Goal: Information Seeking & Learning: Learn about a topic

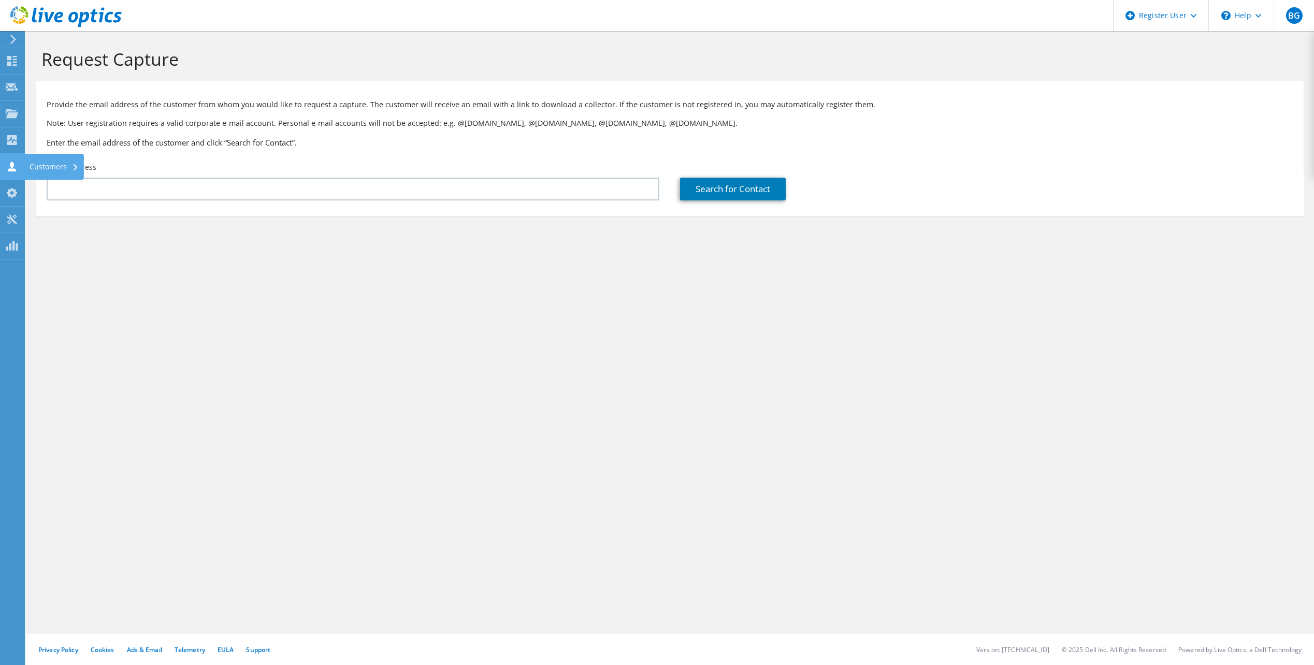
click at [6, 166] on icon at bounding box center [12, 167] width 12 height 10
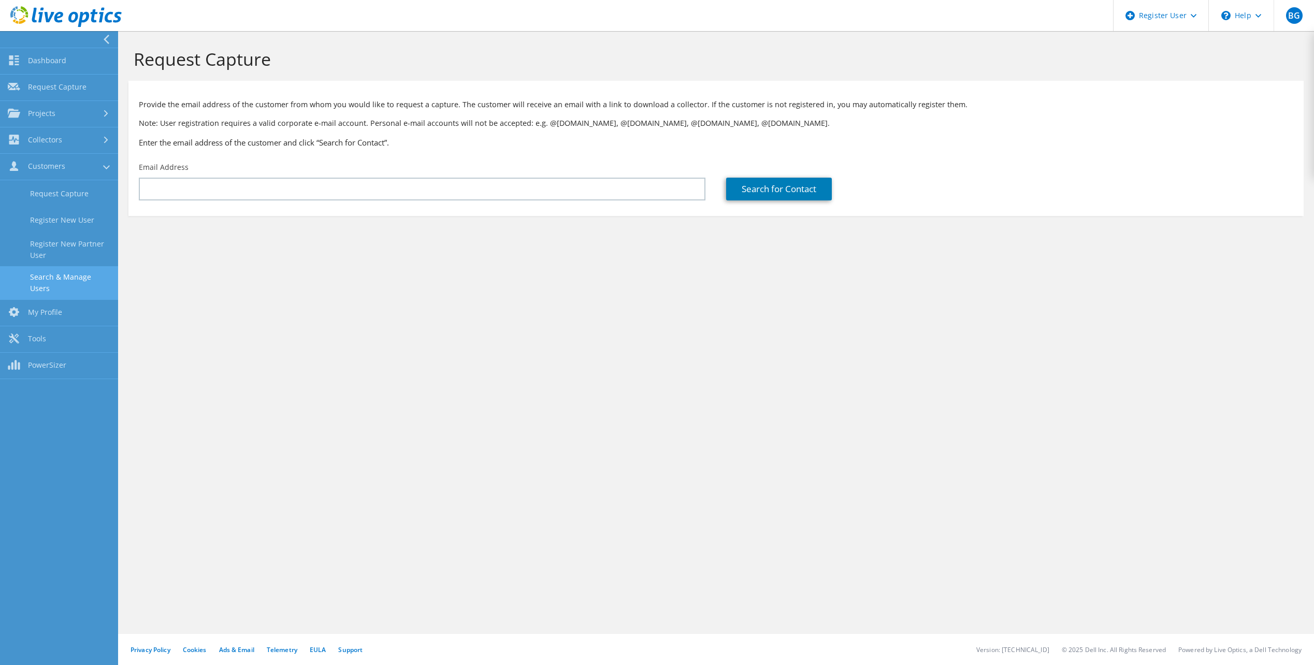
click at [55, 273] on link "Search & Manage Users" at bounding box center [59, 282] width 118 height 33
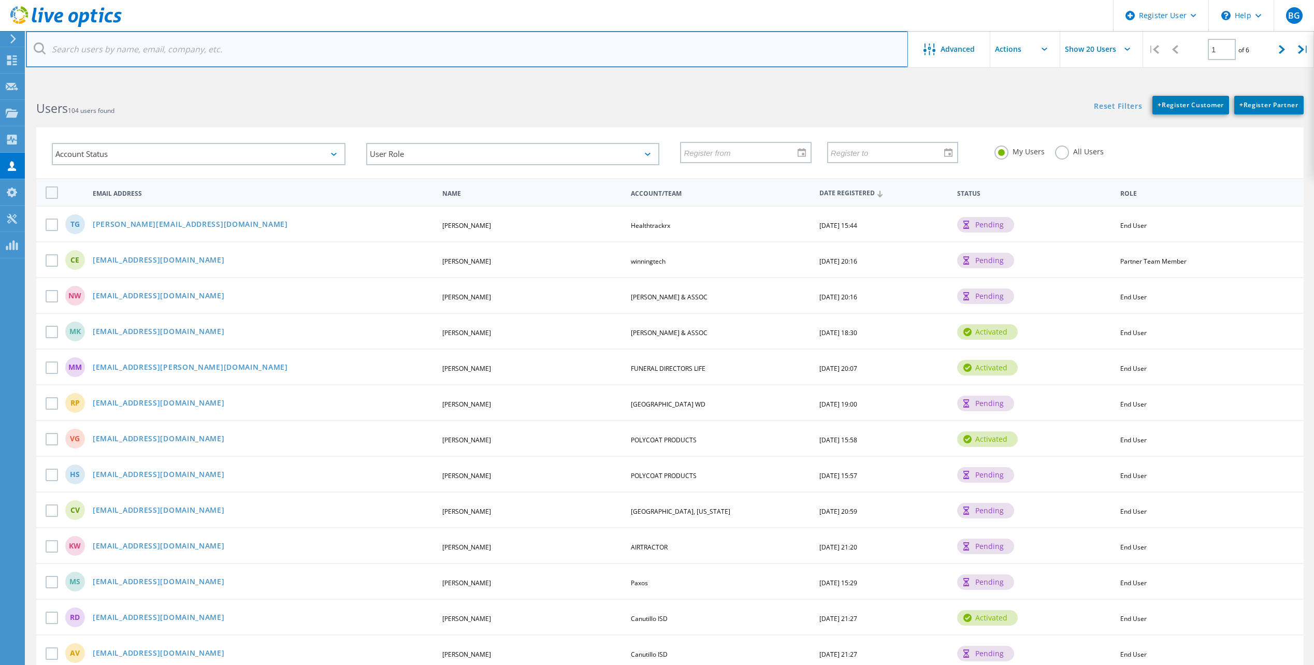
click at [149, 48] on input "text" at bounding box center [467, 49] width 882 height 36
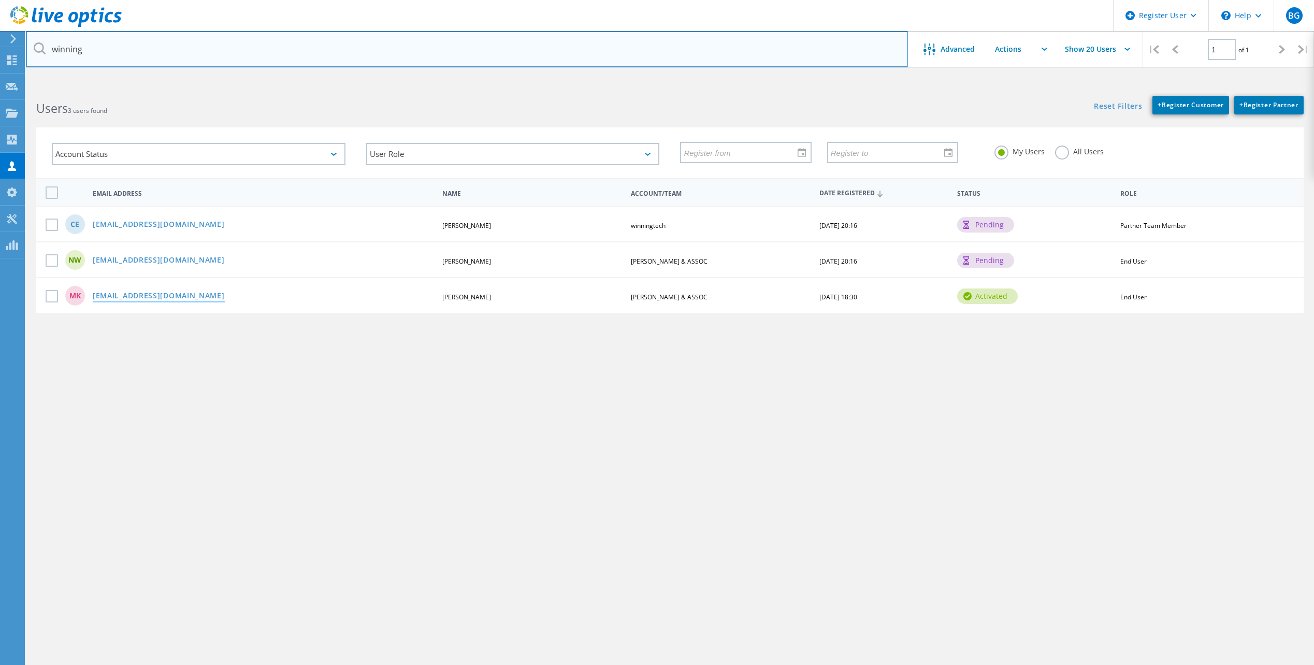
type input "winning"
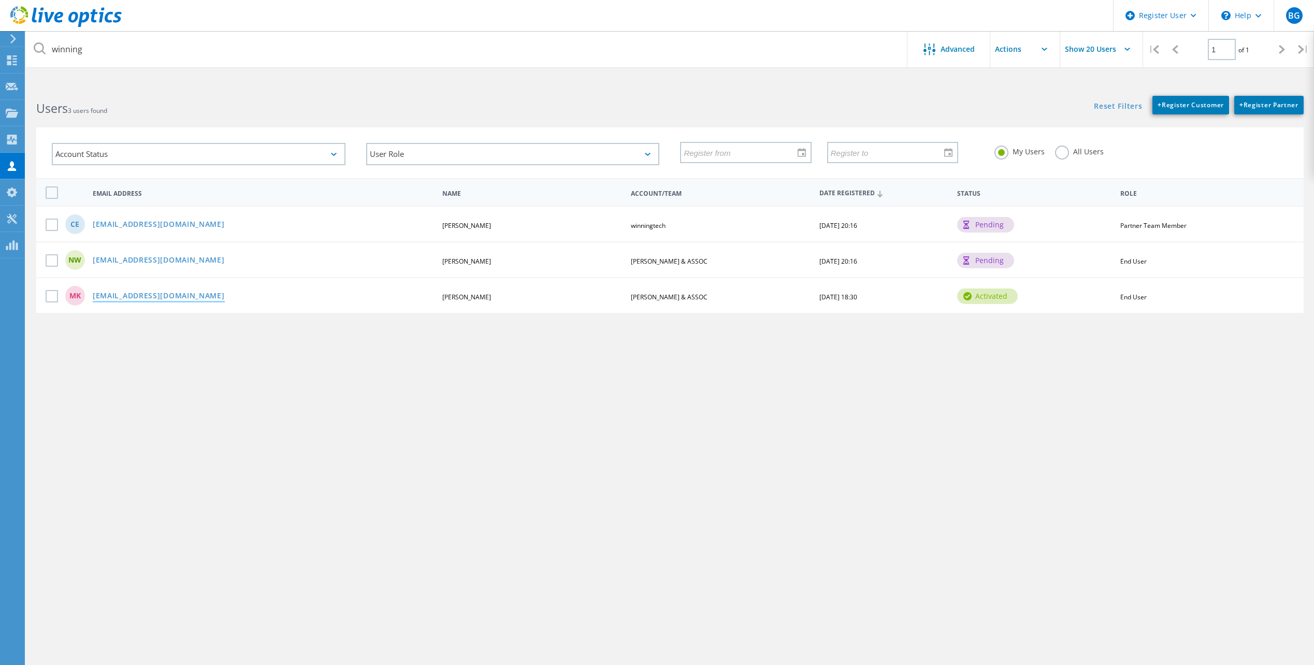
click at [156, 293] on link "mklos@winningtech.com" at bounding box center [159, 296] width 132 height 9
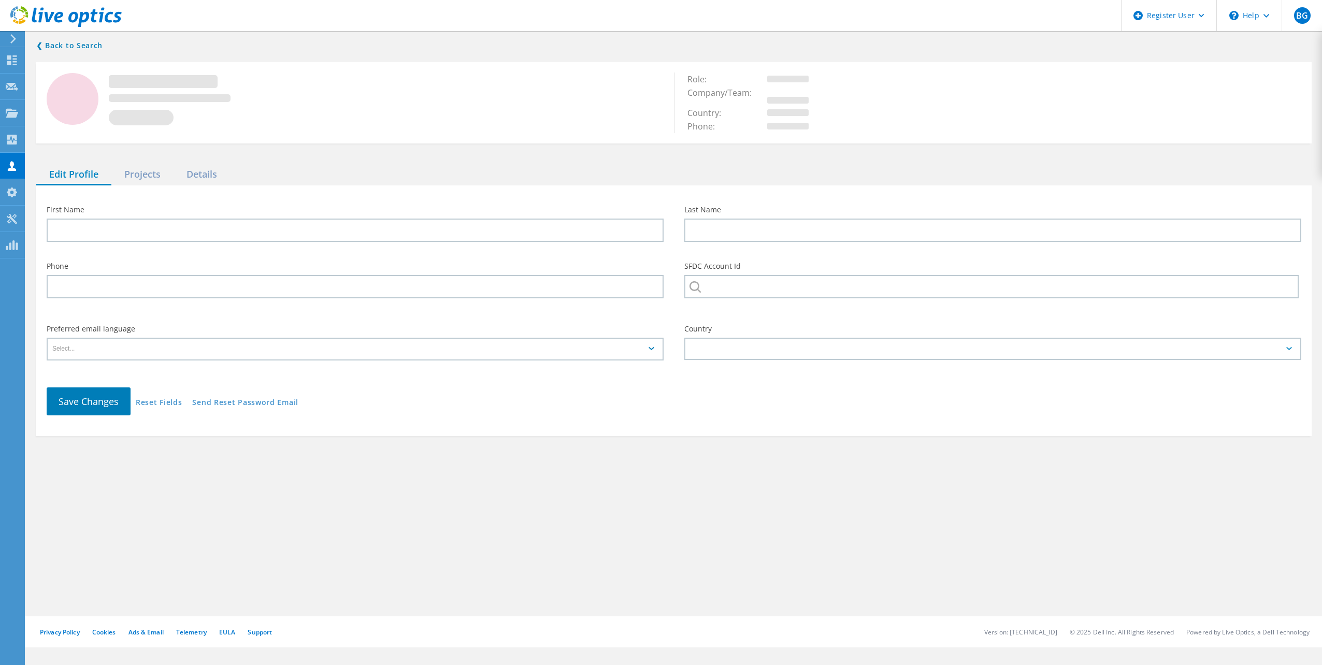
type input "Mike"
type input "Klos"
type input "HUMPHREY & ASSOC"
type input "English"
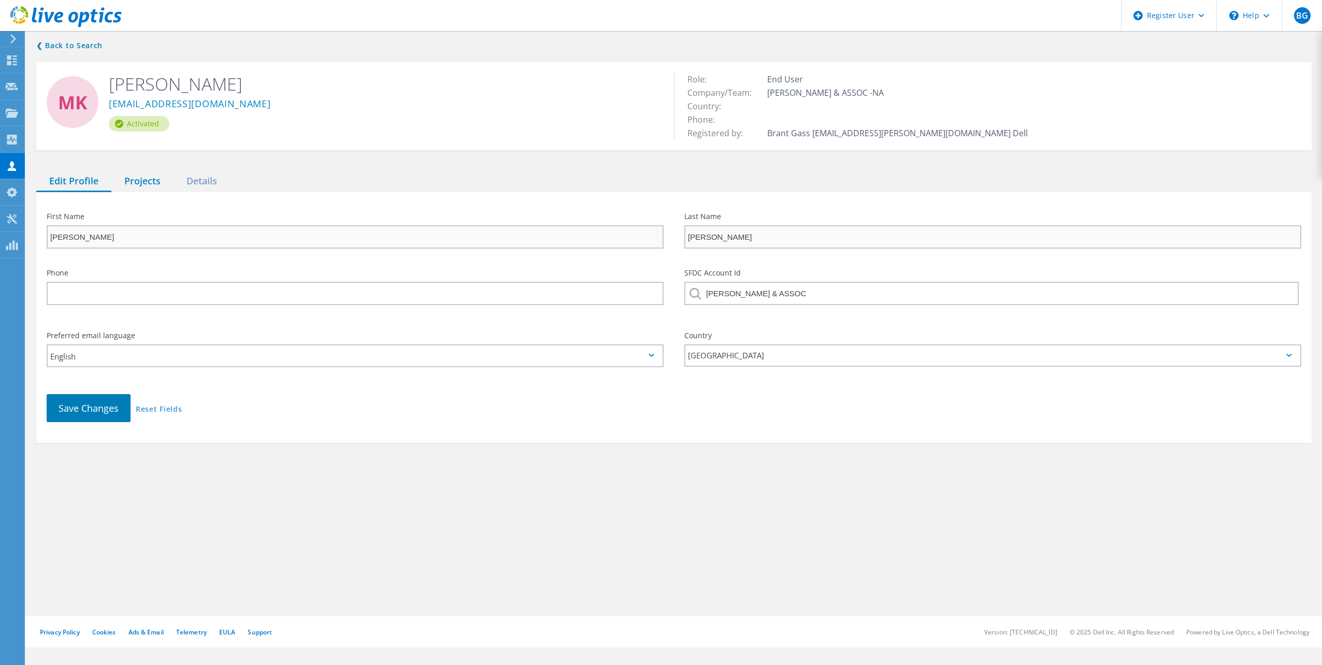
click at [142, 178] on div "Projects" at bounding box center [142, 181] width 62 height 21
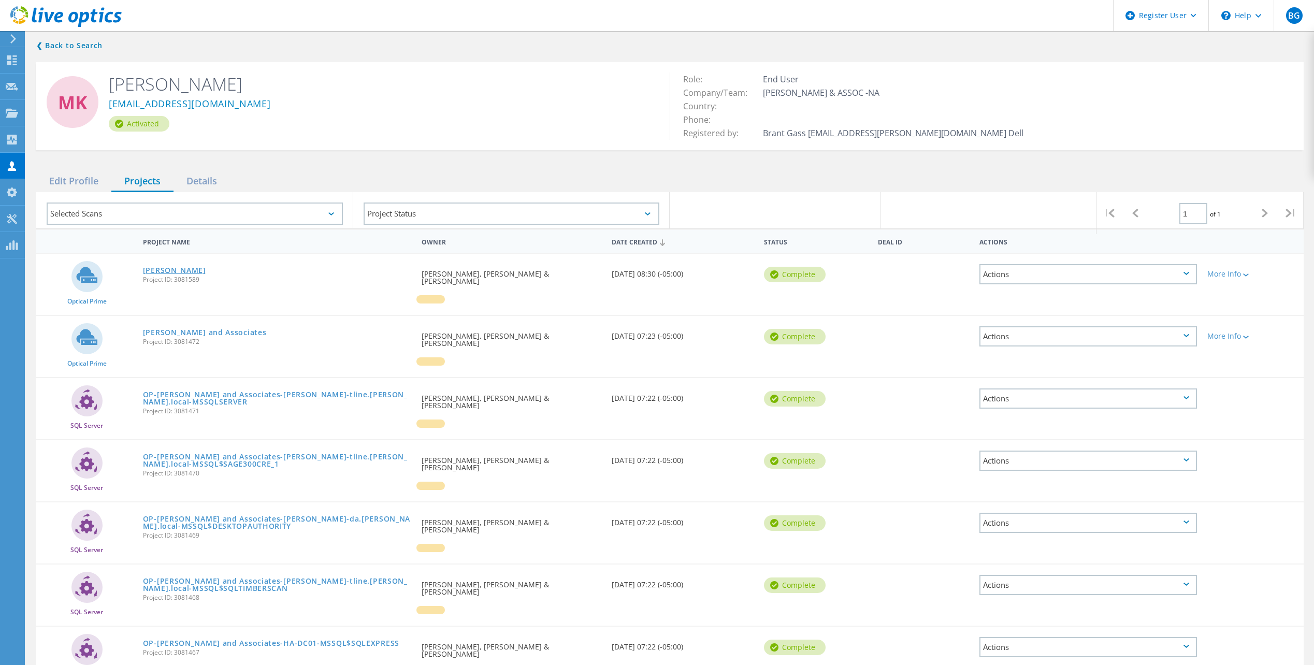
click at [170, 272] on link "Humphrey" at bounding box center [174, 270] width 63 height 7
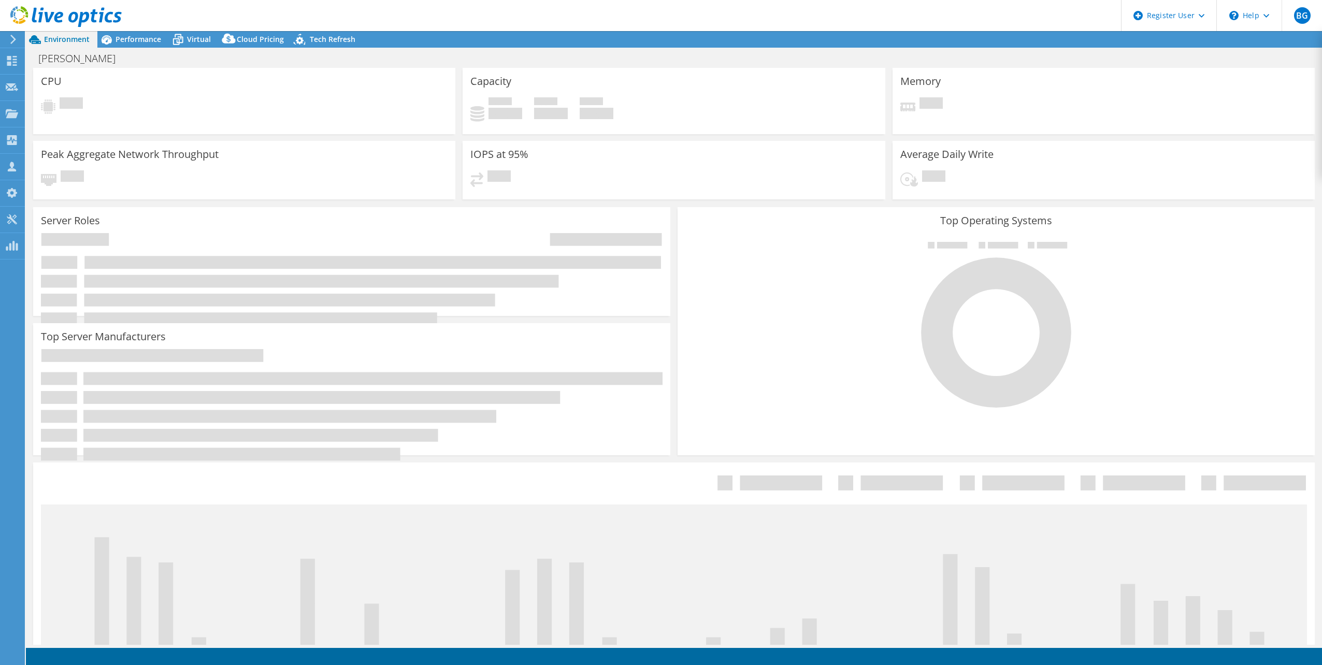
select select "USD"
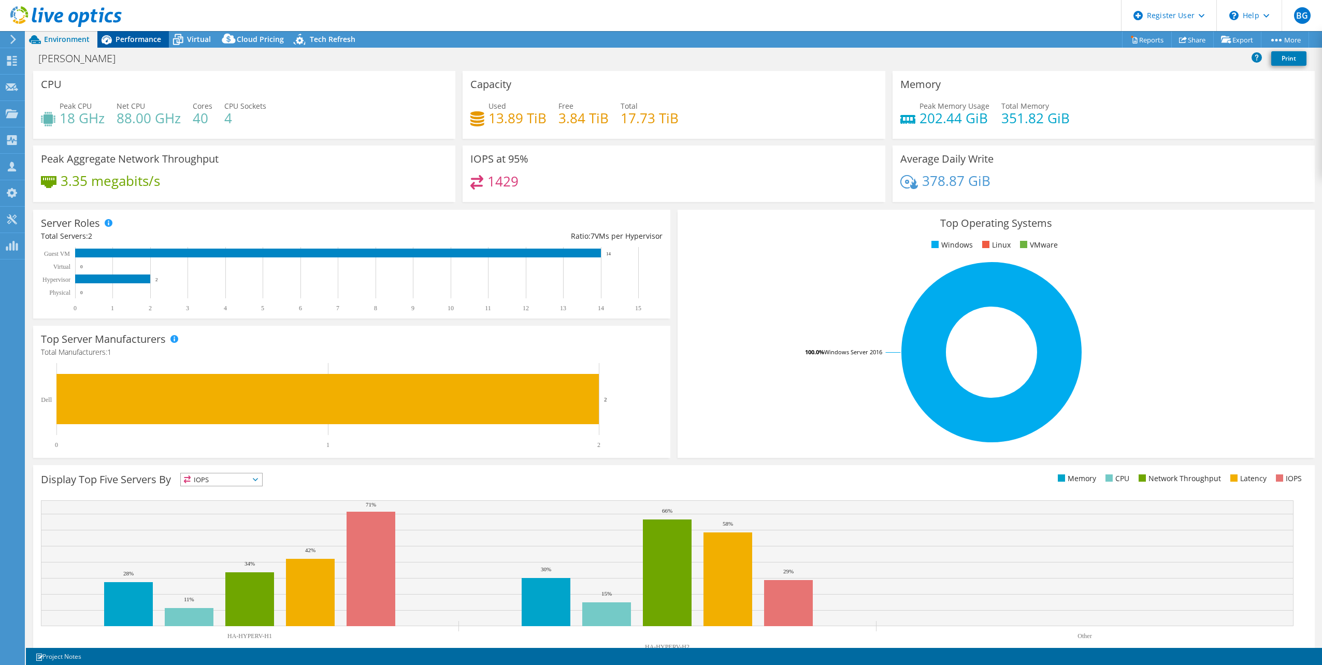
click at [148, 42] on span "Performance" at bounding box center [138, 39] width 46 height 10
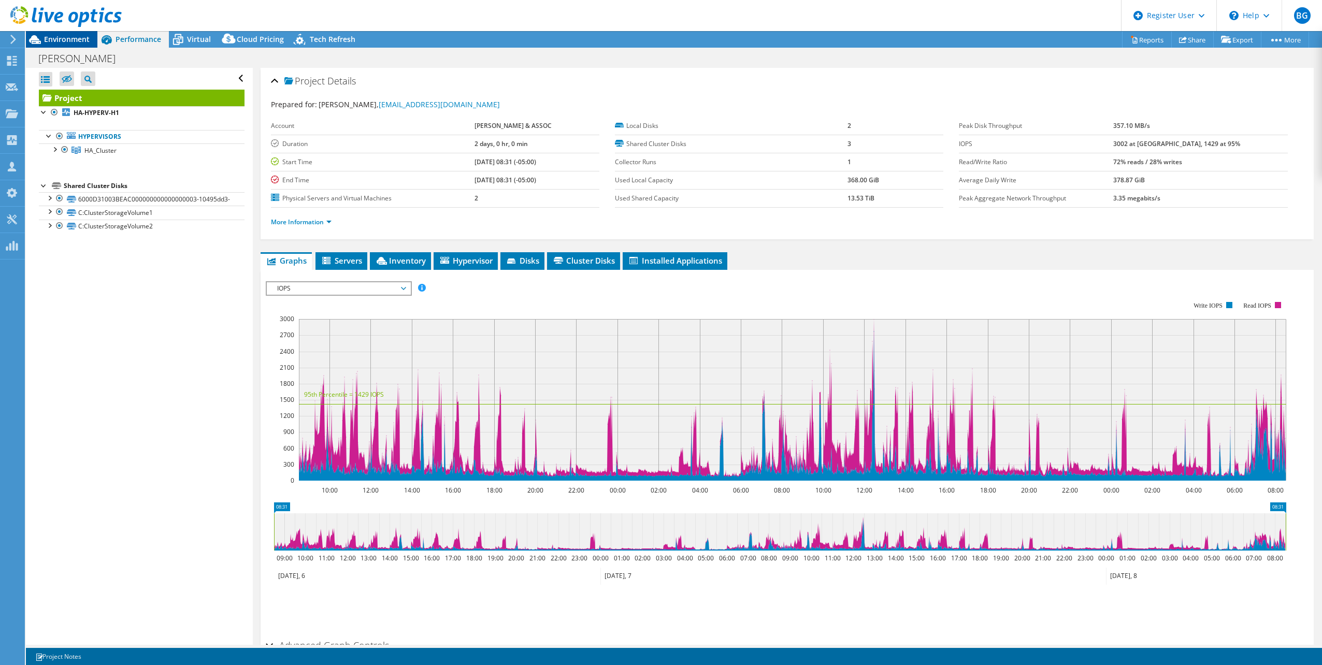
click at [81, 39] on span "Environment" at bounding box center [67, 39] width 46 height 10
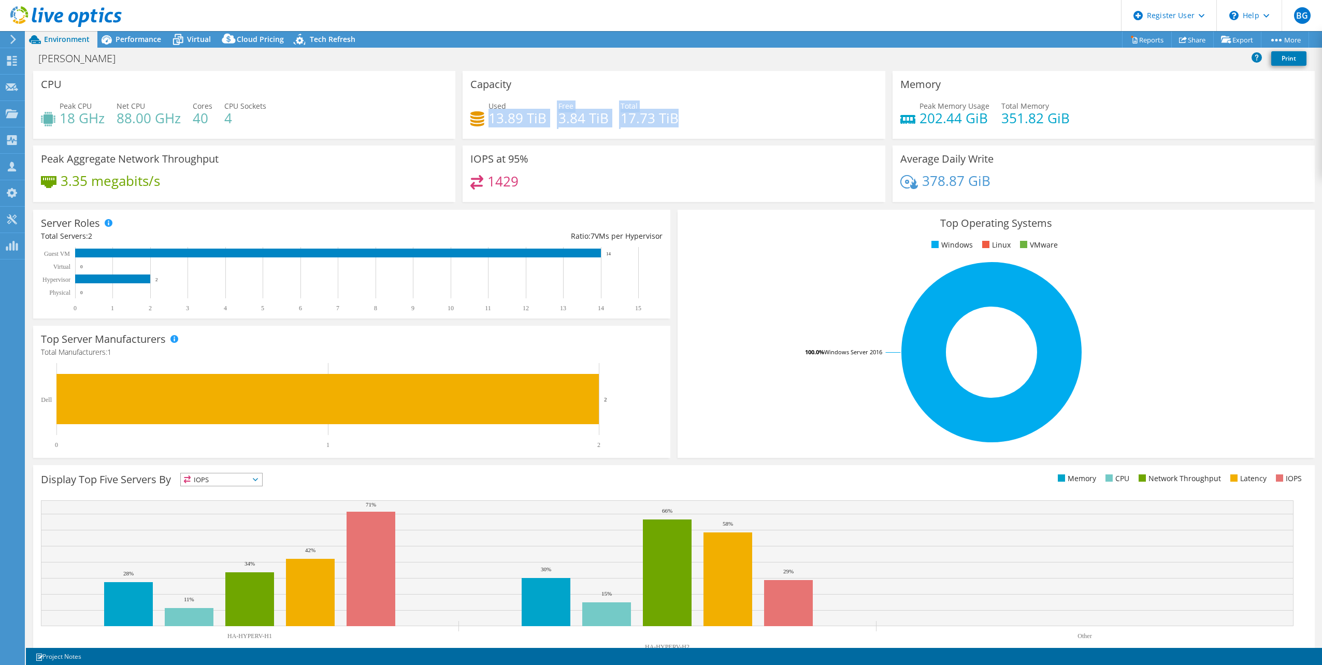
drag, startPoint x: 487, startPoint y: 119, endPoint x: 673, endPoint y: 116, distance: 185.4
click at [673, 116] on div "Used 13.89 TiB Free 3.84 TiB Total 17.73 TiB" at bounding box center [673, 117] width 407 height 34
click at [673, 116] on h4 "17.73 TiB" at bounding box center [649, 117] width 58 height 11
click at [137, 44] on div "Performance" at bounding box center [132, 39] width 71 height 17
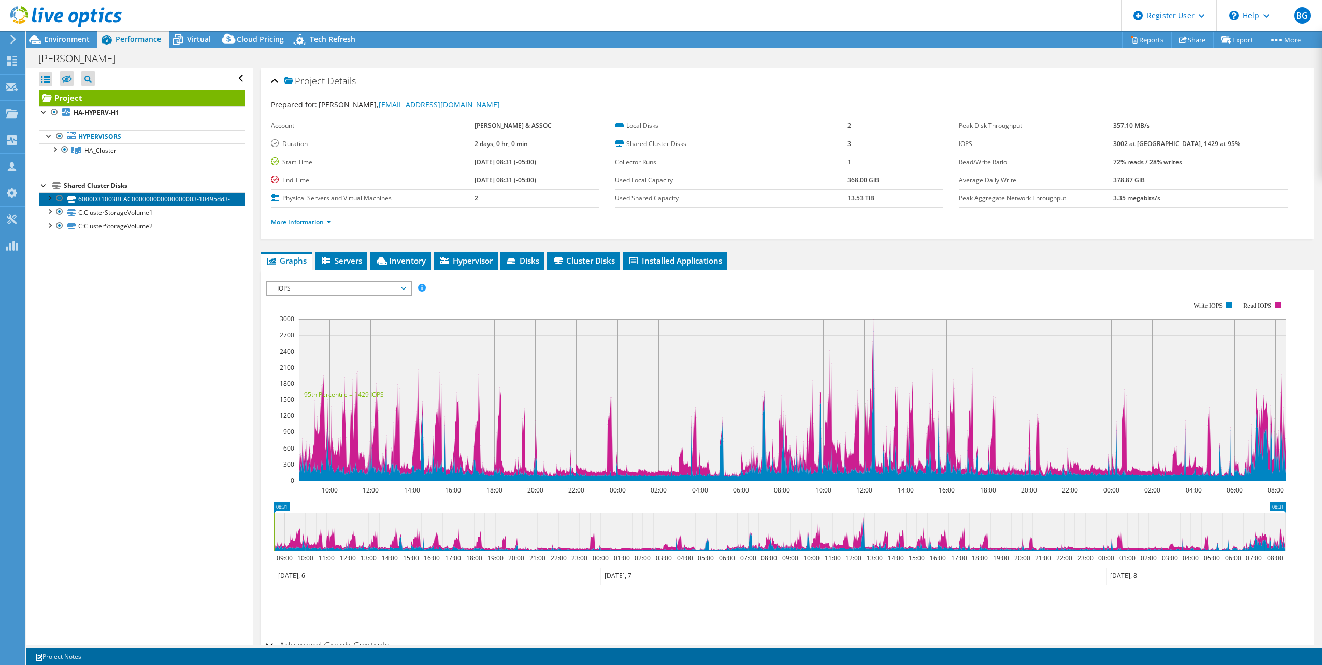
click at [100, 198] on link "6000D31003BEAC000000000000000003-10495dd3-" at bounding box center [142, 198] width 206 height 13
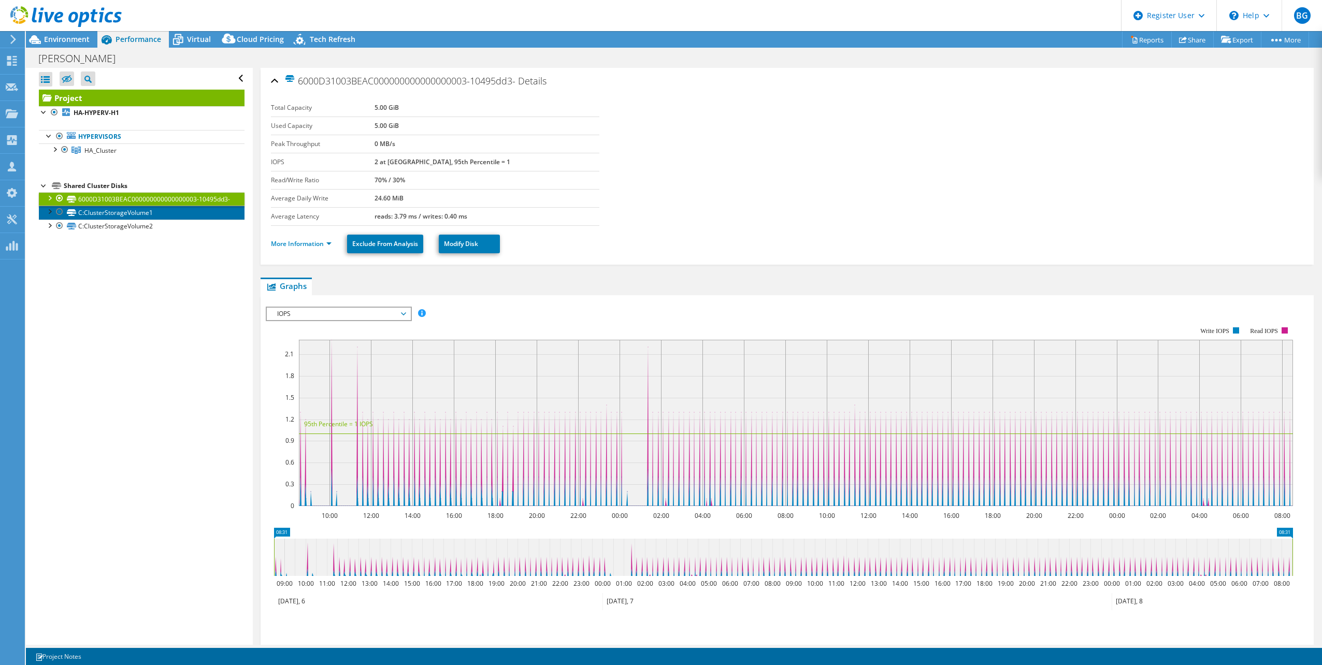
click at [116, 219] on link "C:ClusterStorageVolume1" at bounding box center [142, 212] width 206 height 13
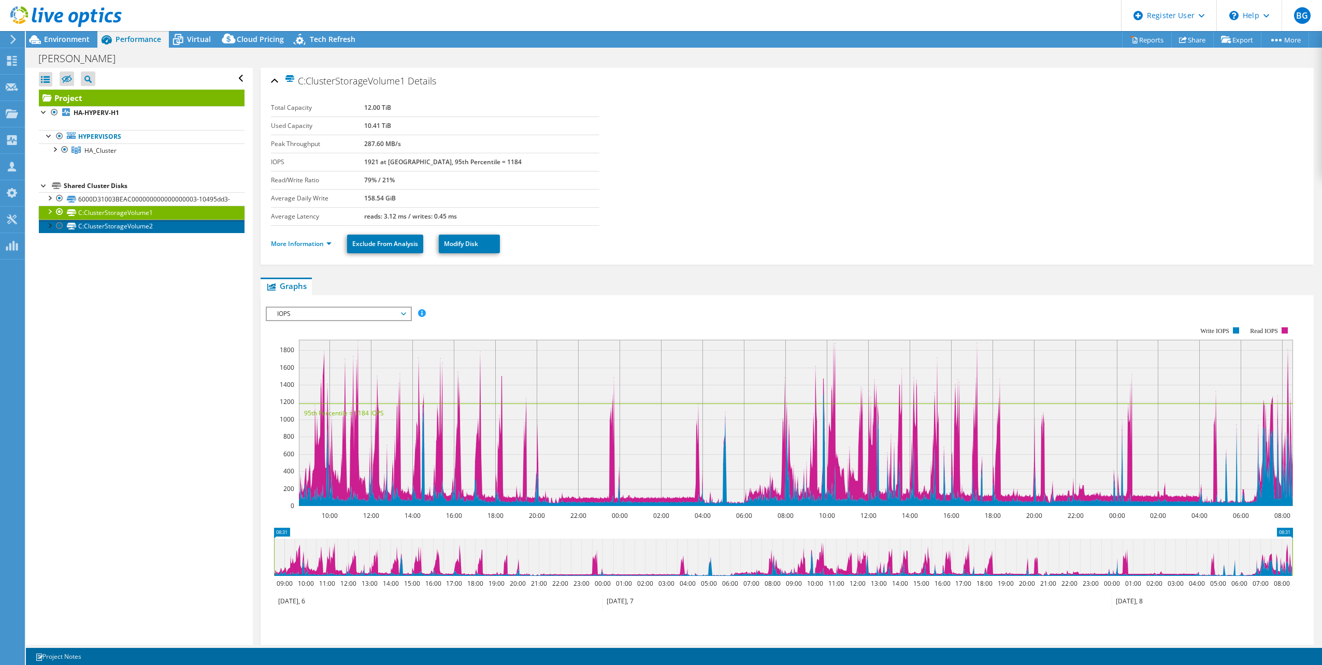
click at [116, 233] on link "C:ClusterStorageVolume2" at bounding box center [142, 226] width 206 height 13
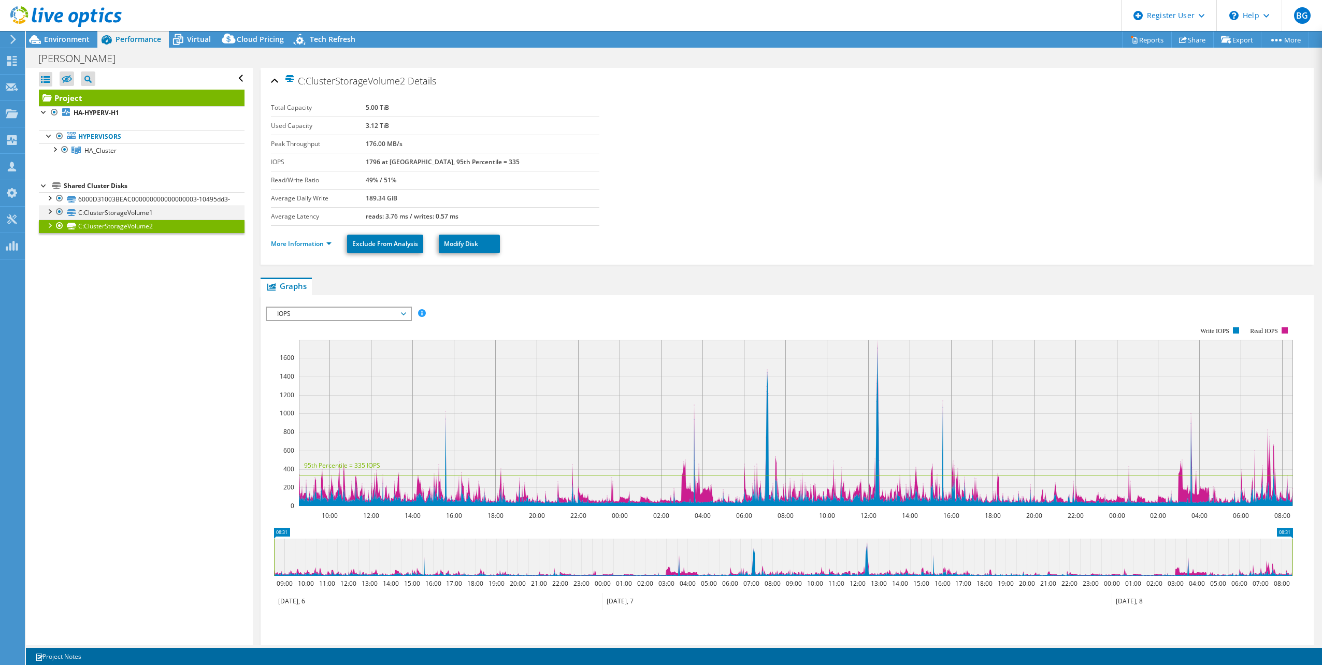
click at [50, 216] on div at bounding box center [49, 211] width 10 height 10
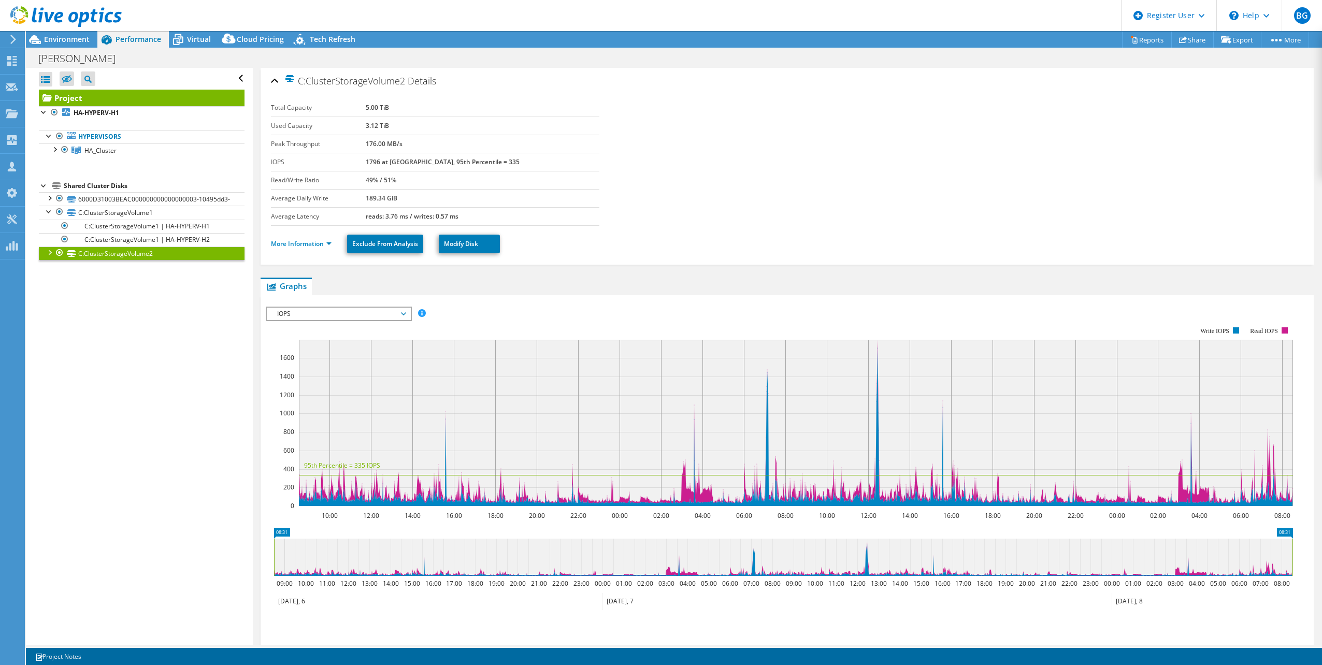
click at [46, 257] on div at bounding box center [49, 251] width 10 height 10
click at [51, 200] on div at bounding box center [49, 197] width 10 height 10
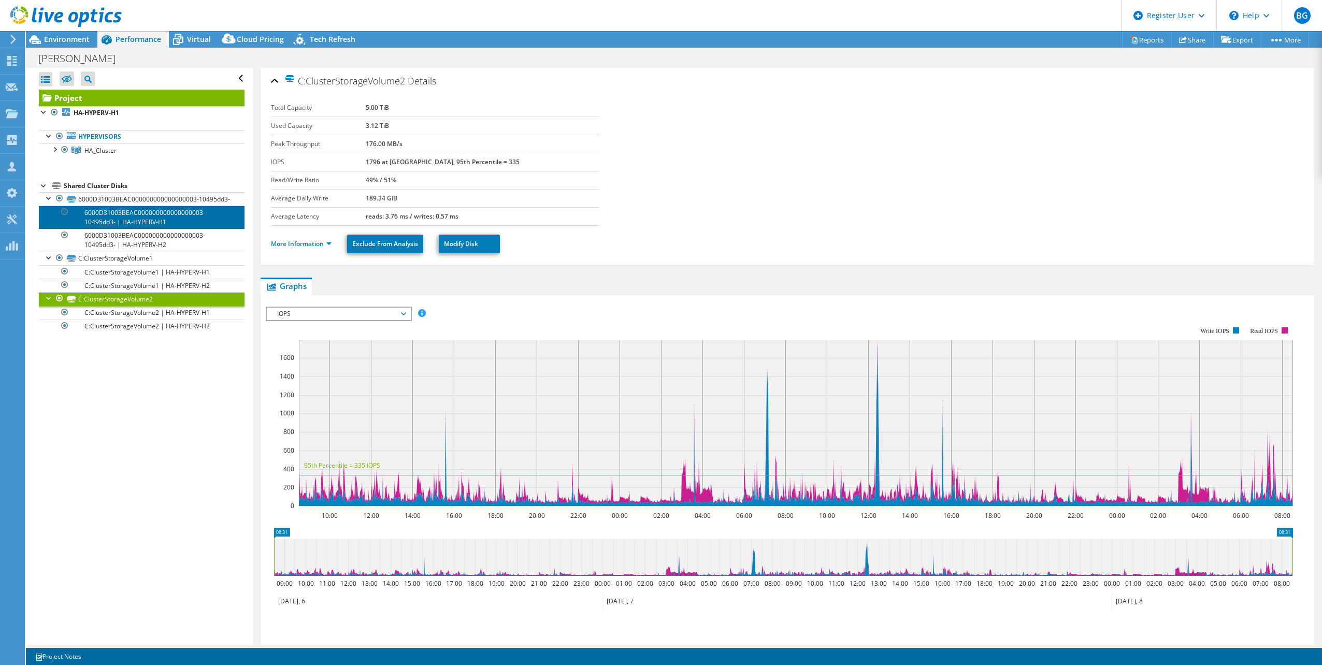
click at [109, 221] on link "6000D31003BEAC000000000000000003-10495dd3- | HA-HYPERV-H1" at bounding box center [142, 217] width 206 height 23
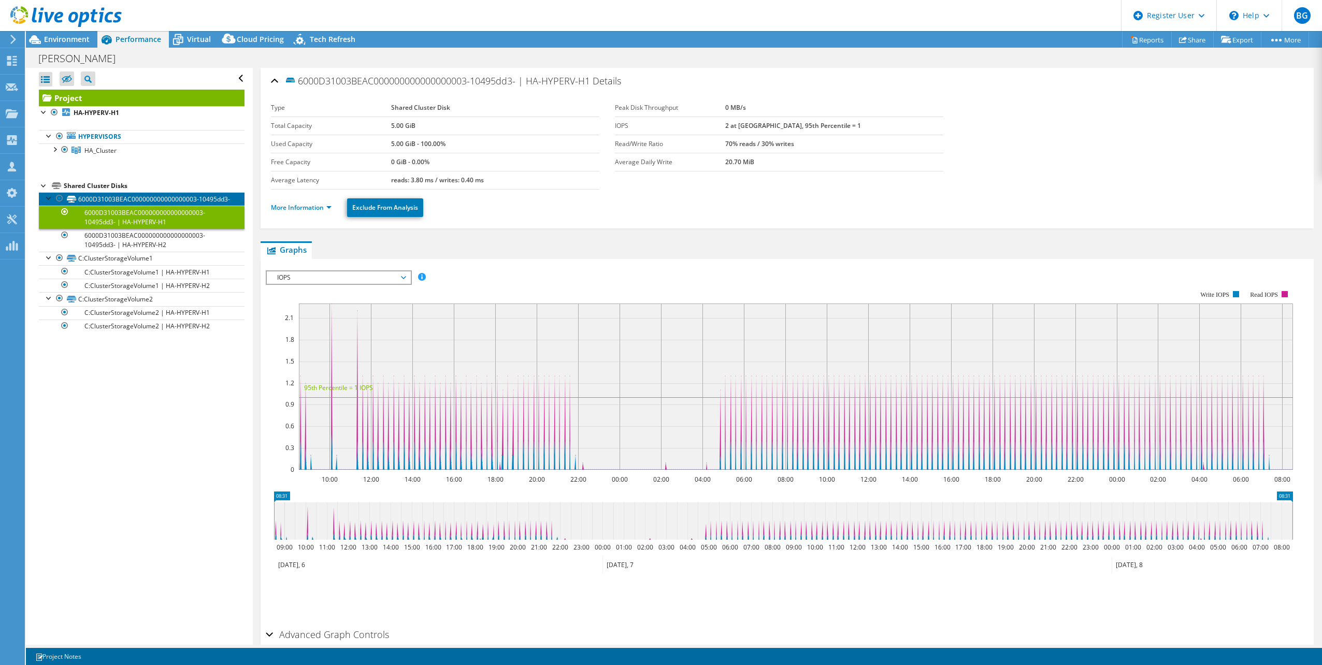
click at [122, 202] on link "6000D31003BEAC000000000000000003-10495dd3-" at bounding box center [142, 198] width 206 height 13
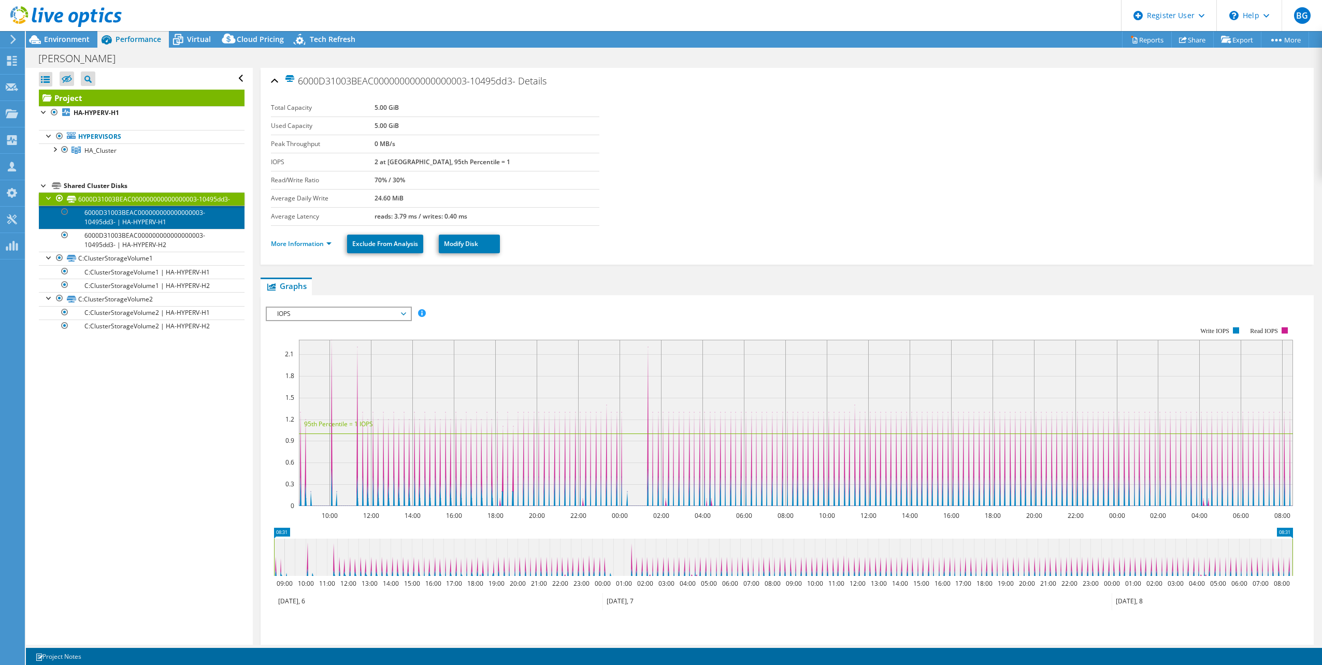
click at [119, 224] on link "6000D31003BEAC000000000000000003-10495dd3- | HA-HYPERV-H1" at bounding box center [142, 217] width 206 height 23
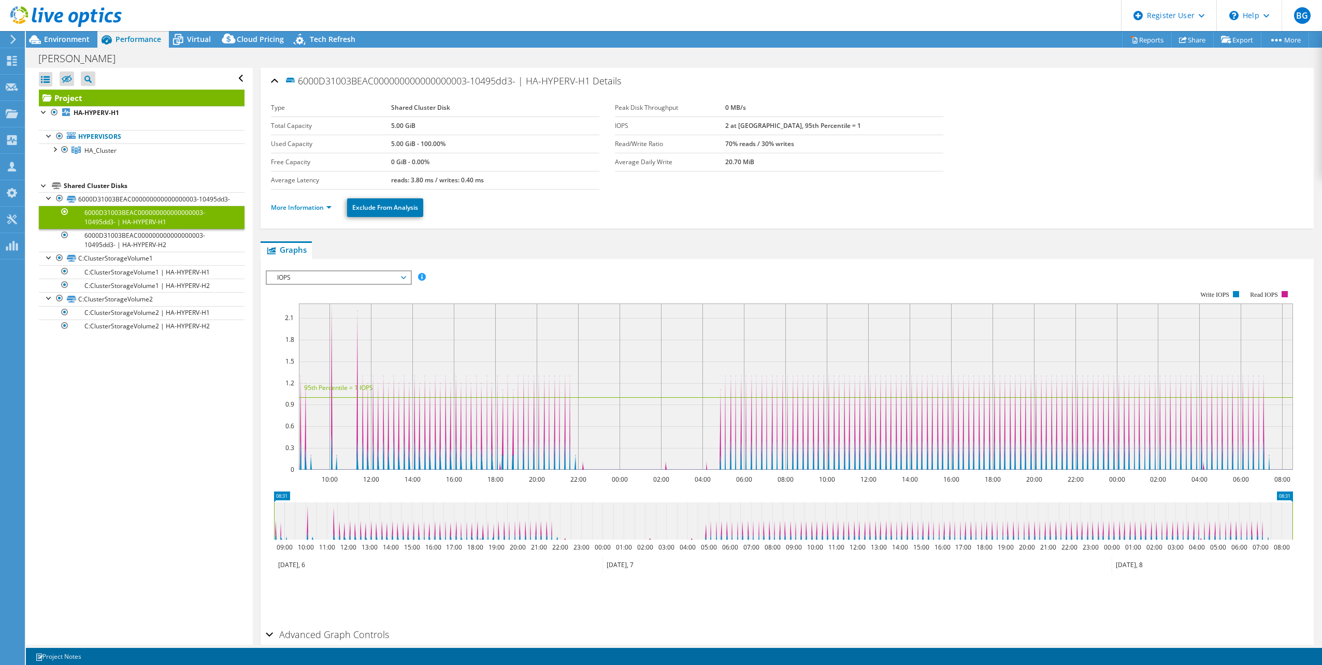
click at [442, 396] on rect at bounding box center [796, 386] width 994 height 166
drag, startPoint x: 431, startPoint y: 383, endPoint x: 509, endPoint y: 383, distance: 77.2
click at [509, 383] on icon "10:00 12:00 14:00 16:00 18:00 20:00 22:00 00:00 02:00 04:00 06:00 08:00 10:00 1…" at bounding box center [783, 380] width 1035 height 207
click at [185, 45] on icon at bounding box center [178, 40] width 18 height 18
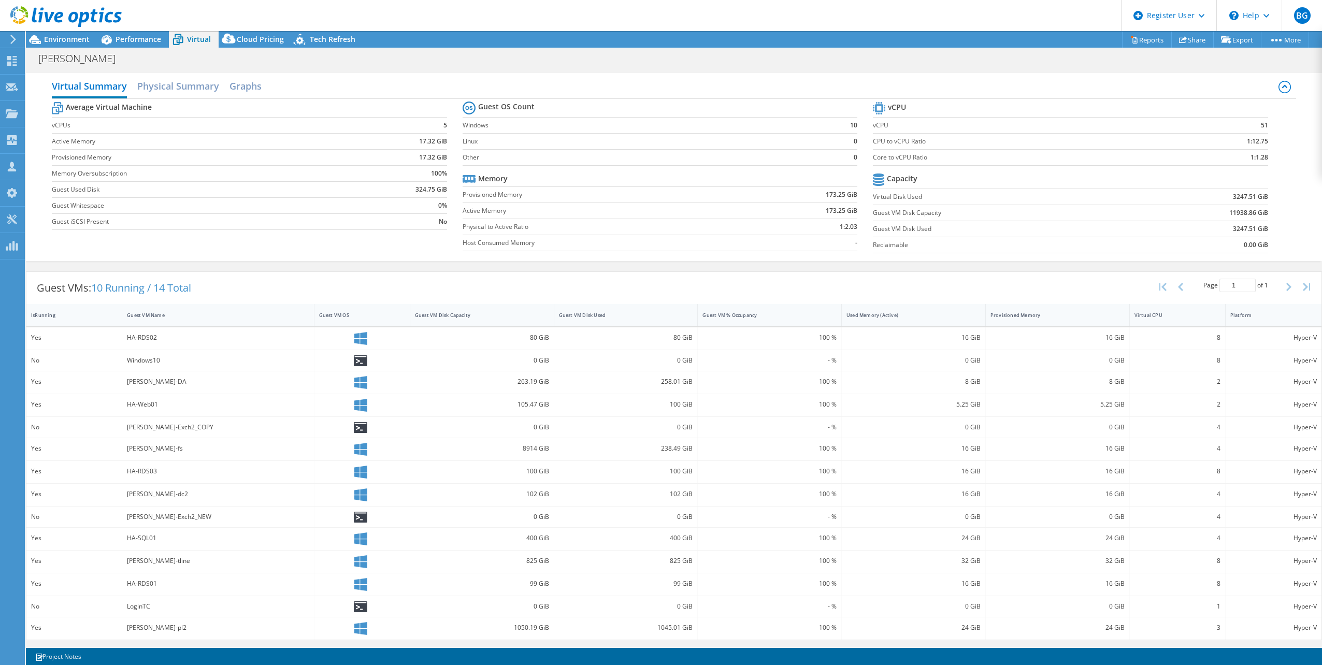
scroll to position [1, 0]
click at [491, 368] on div "0 GiB" at bounding box center [482, 360] width 144 height 21
click at [191, 444] on div "humphreys-fs" at bounding box center [218, 447] width 182 height 11
drag, startPoint x: 31, startPoint y: 446, endPoint x: 1308, endPoint y: 446, distance: 1276.5
click at [1308, 446] on div "Yes humphreys-fs 8914 GiB 238.49 GiB 100 % 16 GiB 16 GiB 4 Hyper-V" at bounding box center [673, 449] width 1295 height 22
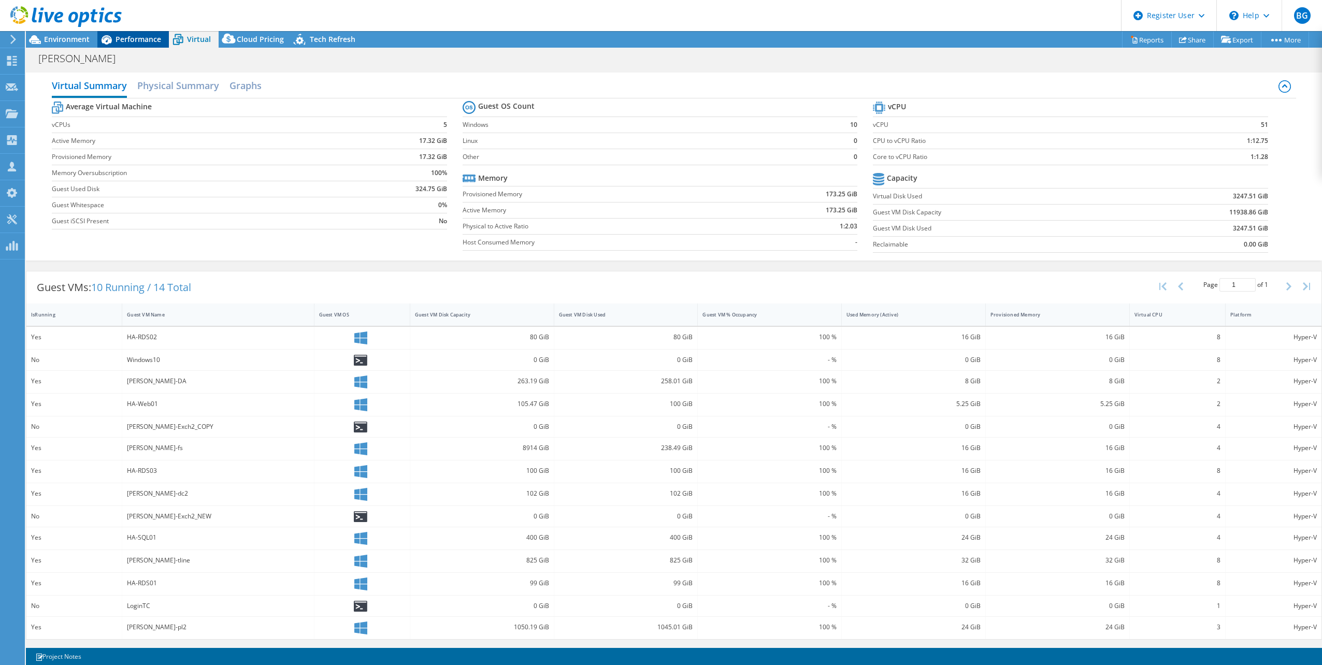
click at [141, 41] on span "Performance" at bounding box center [138, 39] width 46 height 10
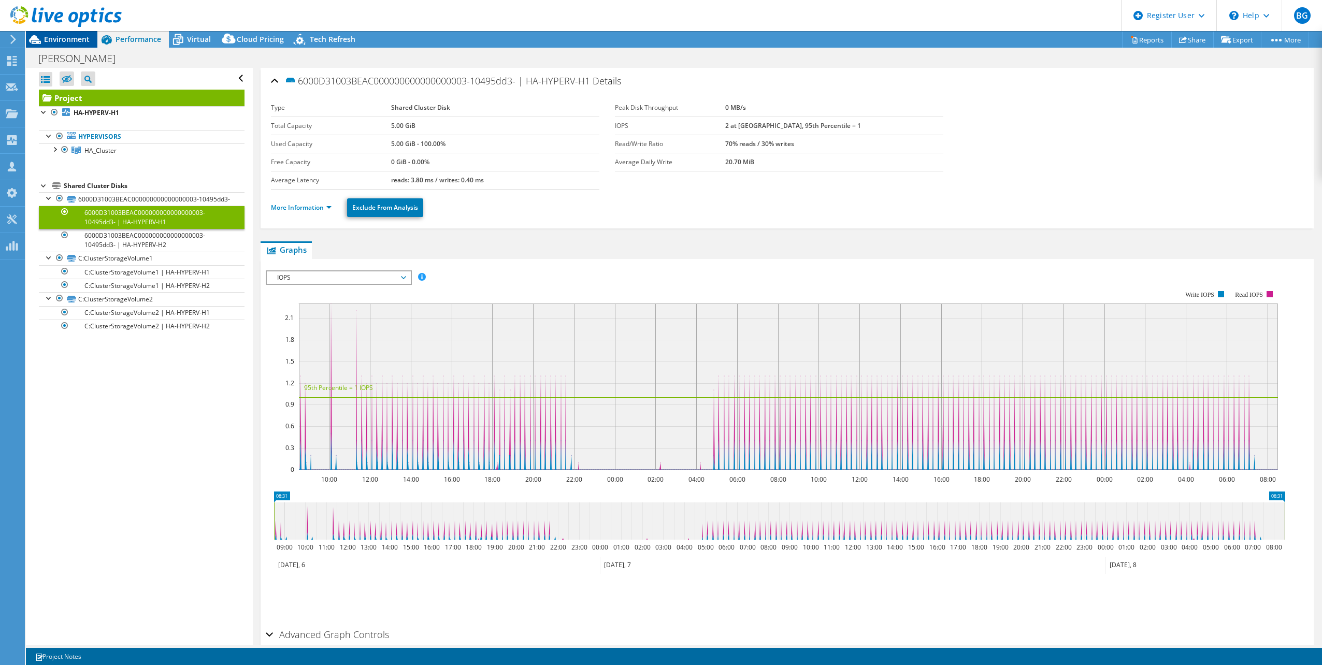
click at [66, 37] on span "Environment" at bounding box center [67, 39] width 46 height 10
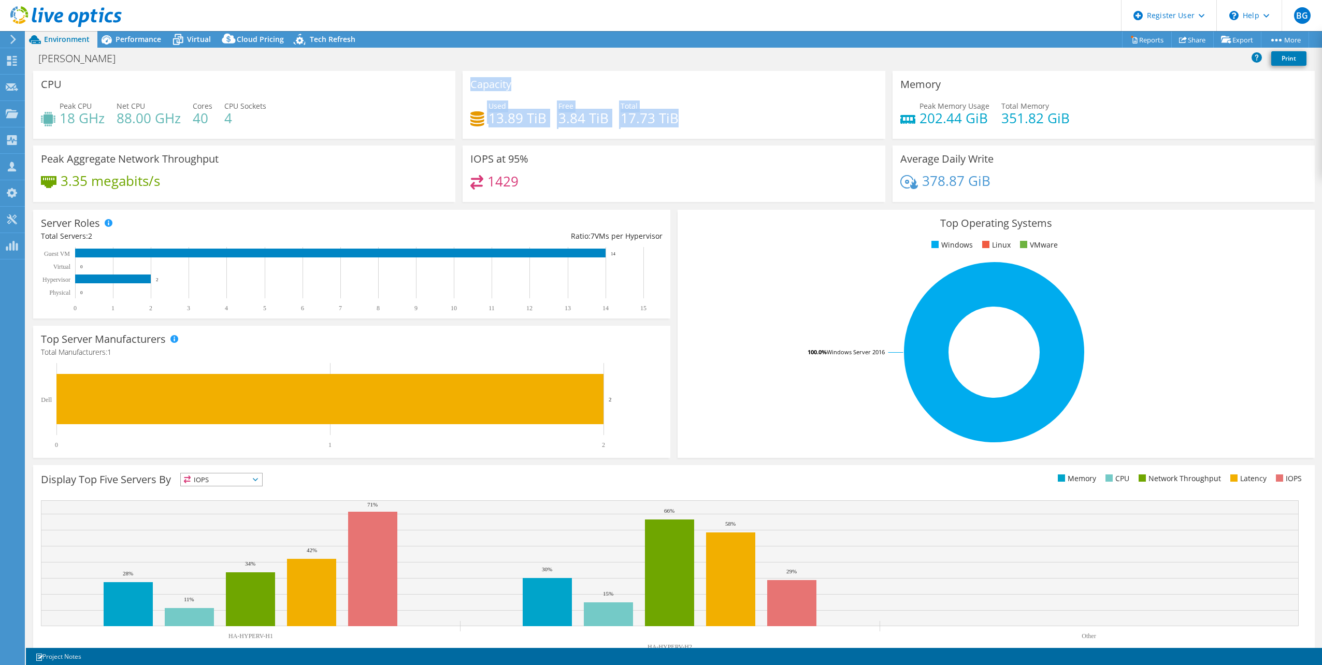
drag, startPoint x: 467, startPoint y: 82, endPoint x: 692, endPoint y: 129, distance: 229.6
click at [692, 129] on div "Capacity Used 13.89 TiB Free 3.84 TiB Total 17.73 TiB" at bounding box center [673, 105] width 422 height 68
click at [828, 132] on div "Used 13.89 TiB Free 3.84 TiB Total 17.73 TiB" at bounding box center [673, 117] width 407 height 34
drag, startPoint x: 38, startPoint y: 83, endPoint x: 688, endPoint y: 119, distance: 650.4
click at [685, 118] on div "CPU Peak CPU 18 GHz Net CPU 88.00 GHz Cores 40 CPU Sockets 4 Capacity Used 13.8…" at bounding box center [674, 140] width 1288 height 138
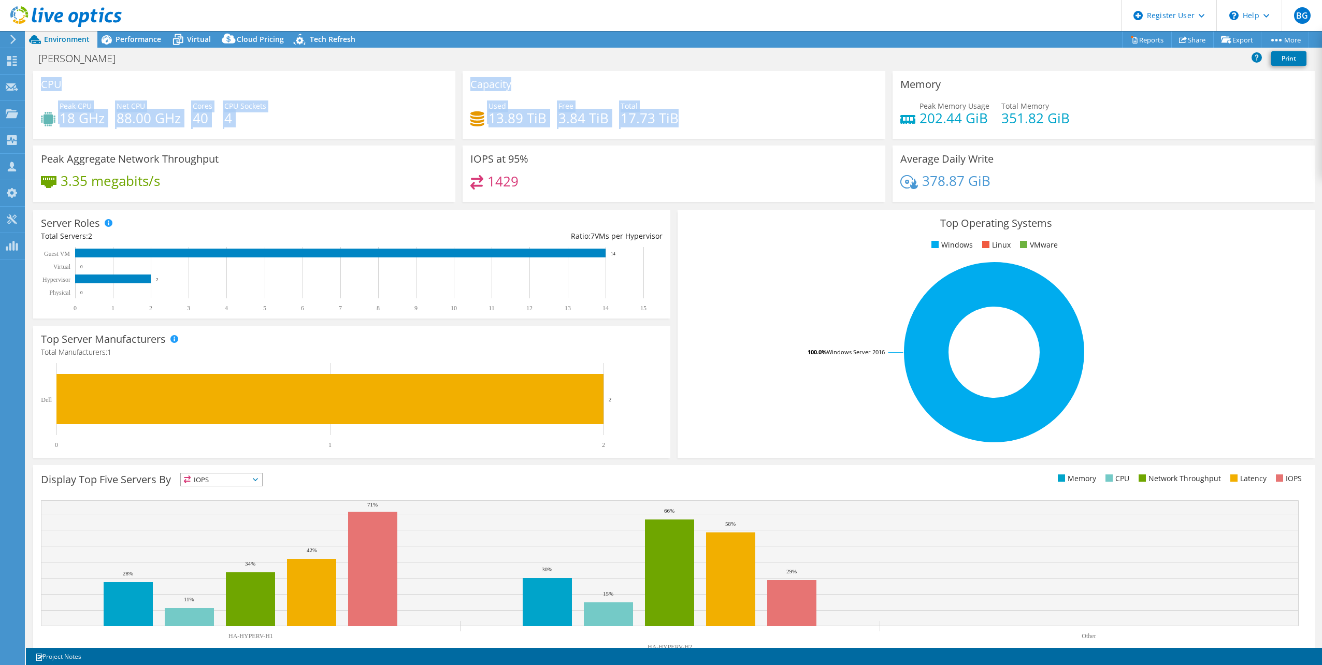
drag, startPoint x: 688, startPoint y: 119, endPoint x: 719, endPoint y: 125, distance: 31.6
click at [718, 124] on div "Used 13.89 TiB Free 3.84 TiB Total 17.73 TiB" at bounding box center [673, 117] width 407 height 34
